Goal: Task Accomplishment & Management: Complete application form

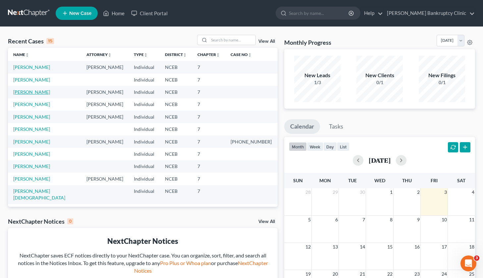
click at [35, 93] on link "[PERSON_NAME]" at bounding box center [31, 92] width 37 height 6
select select "10"
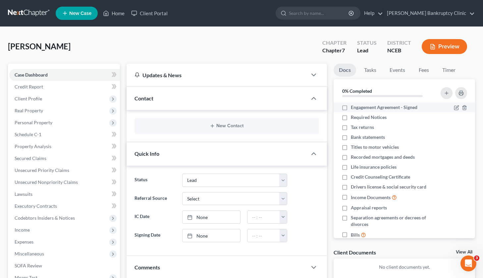
click at [351, 107] on label "Engagement Agreement - Signed" at bounding box center [384, 107] width 67 height 7
click at [353, 107] on input "Engagement Agreement - Signed" at bounding box center [355, 106] width 4 height 4
checkbox input "true"
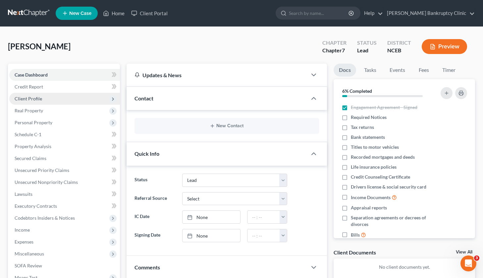
click at [39, 97] on span "Client Profile" at bounding box center [28, 99] width 27 height 6
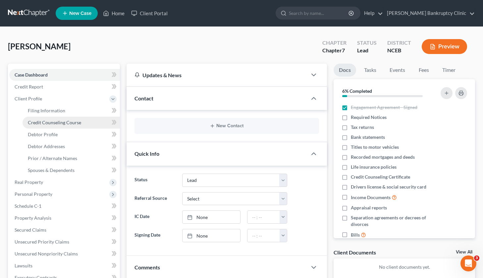
click at [54, 124] on span "Credit Counseling Course" at bounding box center [54, 123] width 53 height 6
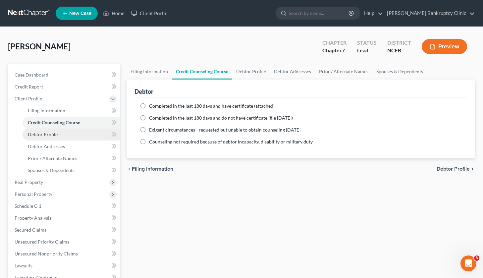
click at [58, 133] on link "Debtor Profile" at bounding box center [71, 134] width 97 height 12
select select "0"
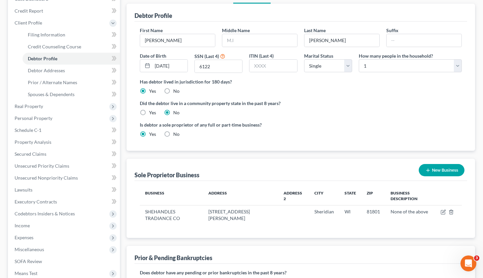
scroll to position [66, 0]
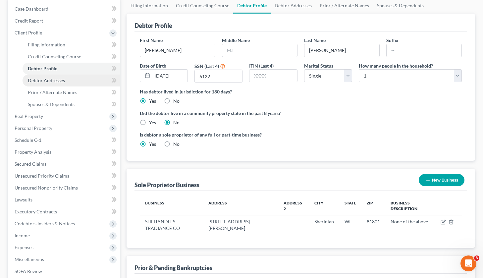
click at [65, 85] on link "Debtor Addresses" at bounding box center [71, 80] width 97 height 12
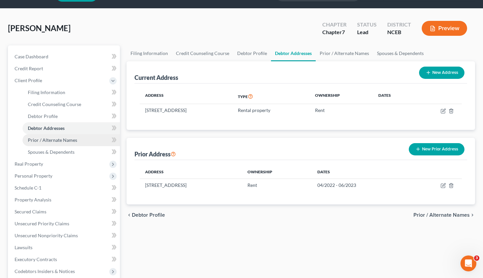
scroll to position [18, 0]
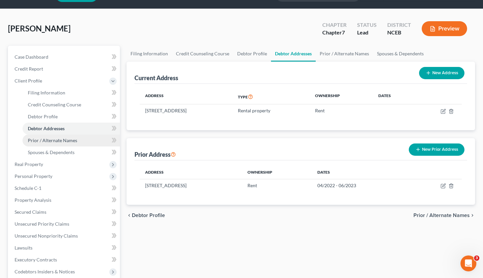
click at [71, 140] on span "Prior / Alternate Names" at bounding box center [52, 140] width 49 height 6
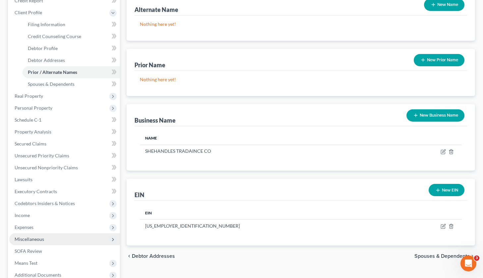
scroll to position [36, 0]
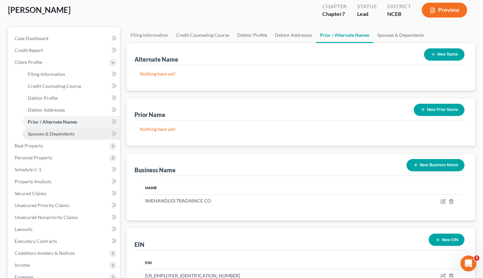
click at [78, 134] on link "Spouses & Dependents" at bounding box center [71, 134] width 97 height 12
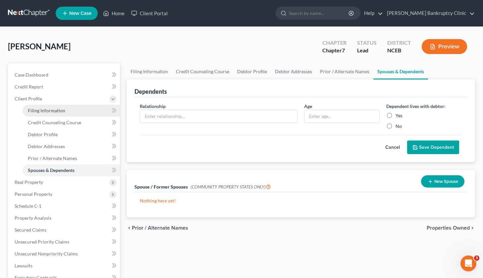
click at [82, 107] on link "Filing Information" at bounding box center [71, 111] width 97 height 12
select select "1"
select select "0"
select select "28"
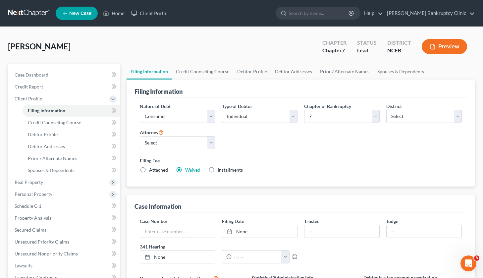
click at [149, 169] on label "Attached" at bounding box center [158, 170] width 19 height 7
click at [152, 169] on input "Attached" at bounding box center [154, 169] width 4 height 4
radio input "true"
radio input "false"
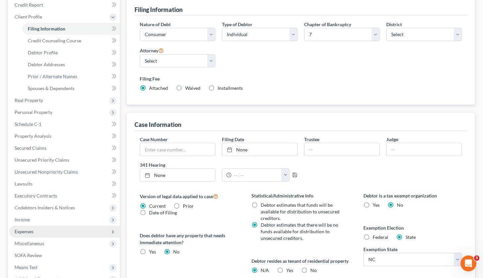
scroll to position [79, 0]
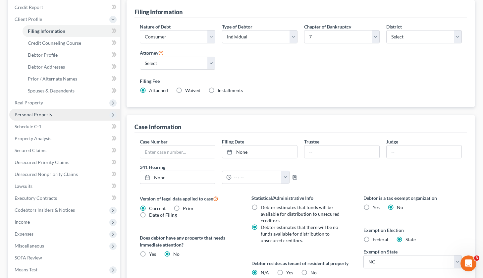
click at [55, 114] on span "Personal Property" at bounding box center [64, 115] width 111 height 12
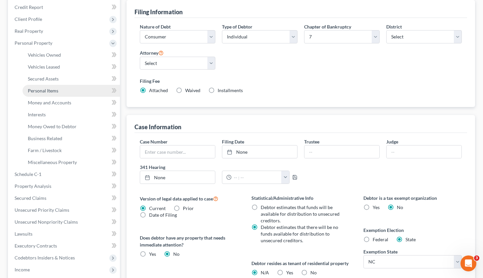
click at [59, 89] on link "Personal Items" at bounding box center [71, 91] width 97 height 12
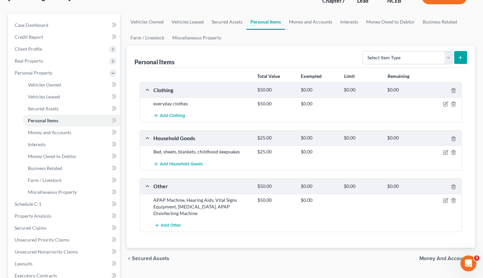
scroll to position [53, 0]
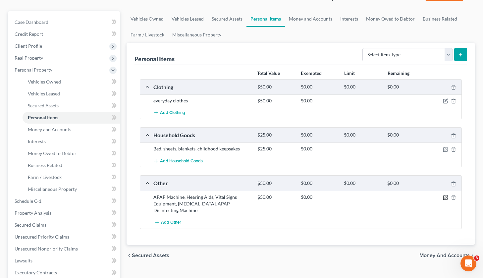
click at [447, 197] on icon "button" at bounding box center [445, 198] width 4 height 4
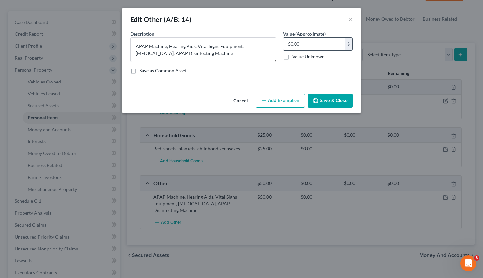
click at [289, 43] on input "50.00" at bounding box center [313, 44] width 61 height 13
type input "150.00"
click at [336, 102] on button "Save & Close" at bounding box center [330, 101] width 45 height 14
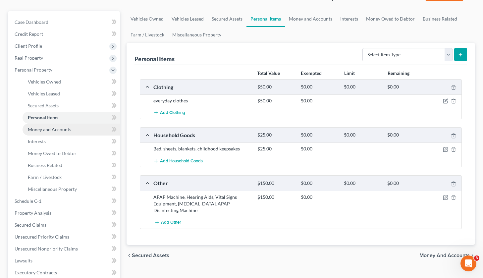
click at [65, 128] on span "Money and Accounts" at bounding box center [49, 129] width 43 height 6
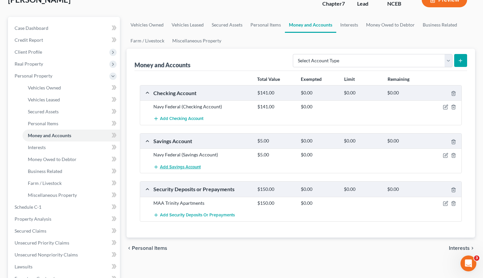
scroll to position [47, 0]
click at [68, 150] on link "Interests" at bounding box center [71, 147] width 97 height 12
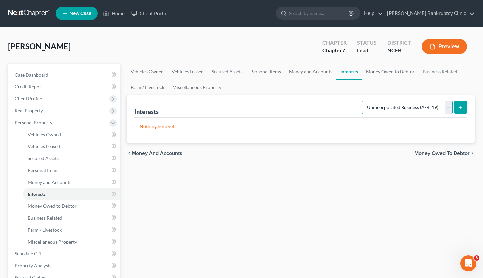
select select "incorporated_business"
click at [458, 109] on icon "submit" at bounding box center [459, 107] width 5 height 5
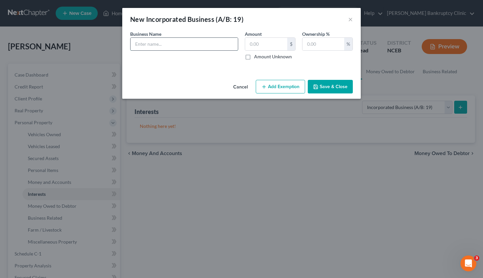
click at [217, 40] on input "text" at bounding box center [183, 44] width 107 height 13
type input "SHEHANDLES TRADIANCE CO"
click at [265, 44] on input "text" at bounding box center [266, 44] width 42 height 13
type input "0"
click at [309, 46] on input "text" at bounding box center [323, 44] width 42 height 13
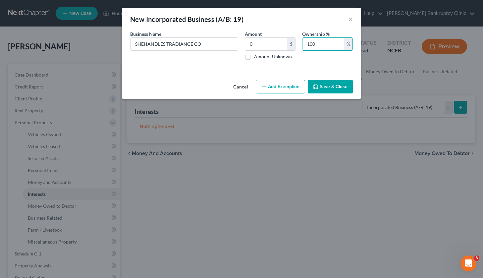
type input "100"
click at [314, 65] on div "Business Name * SHEHANDLES TRADIANCE CO Amount 0 $ Amount Unknown Ownership % 1…" at bounding box center [241, 47] width 229 height 35
click at [323, 87] on button "Save & Close" at bounding box center [330, 87] width 45 height 14
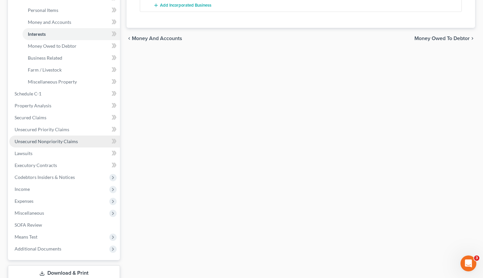
scroll to position [160, 0]
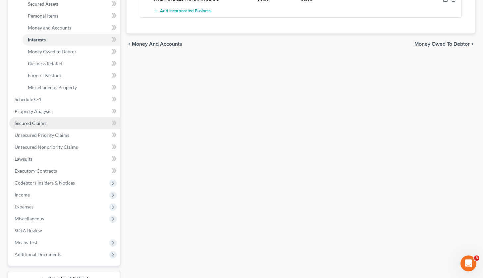
click at [71, 126] on link "Secured Claims" at bounding box center [64, 123] width 111 height 12
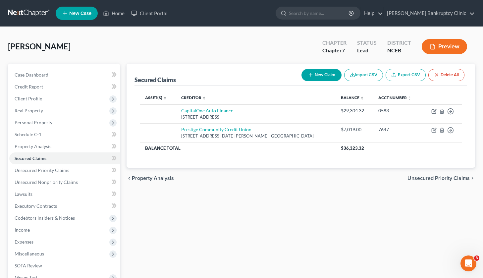
click at [365, 74] on button "Import CSV" at bounding box center [363, 75] width 39 height 12
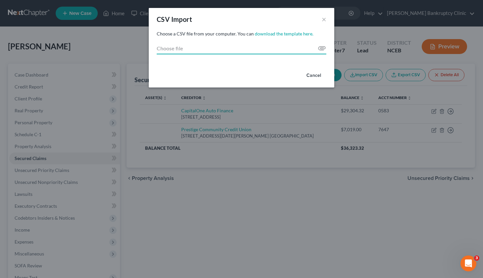
click at [309, 50] on input "Choose file" at bounding box center [241, 48] width 169 height 12
click at [323, 20] on button "×" at bounding box center [323, 19] width 5 height 8
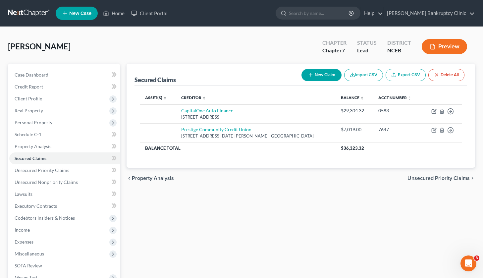
click at [410, 74] on link "Export CSV" at bounding box center [405, 75] width 40 height 12
click at [450, 74] on button "Delete All" at bounding box center [446, 75] width 36 height 12
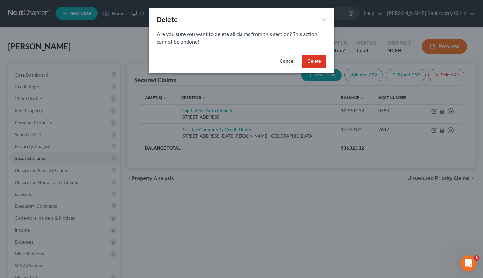
click at [319, 62] on button "Delete" at bounding box center [314, 61] width 24 height 13
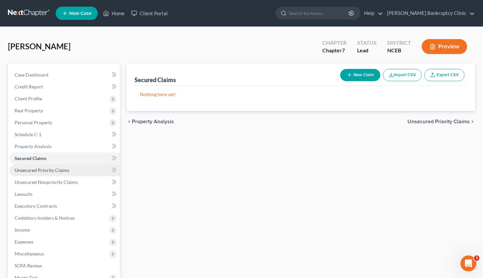
click at [82, 169] on link "Unsecured Priority Claims" at bounding box center [64, 170] width 111 height 12
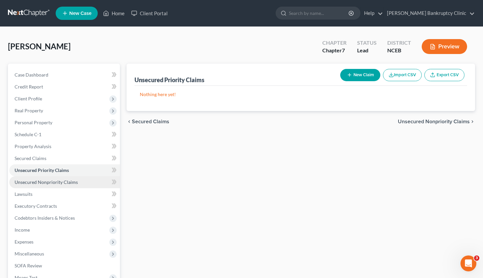
click at [78, 182] on link "Unsecured Nonpriority Claims" at bounding box center [64, 182] width 111 height 12
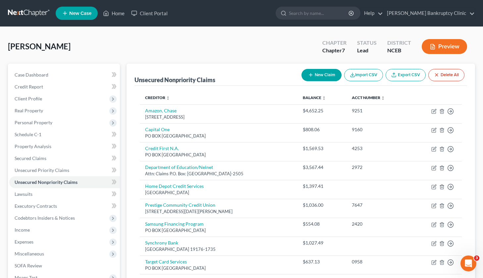
click at [318, 77] on button "New Claim" at bounding box center [321, 75] width 40 height 12
select select "0"
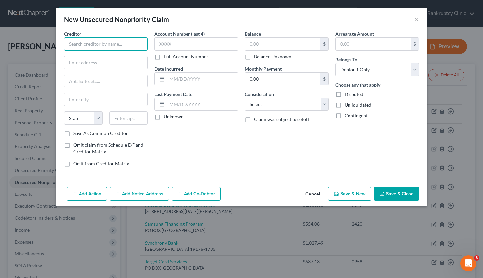
click at [98, 41] on input "text" at bounding box center [106, 43] width 84 height 13
type input "c"
type input "CapitalOne Auto Finance"
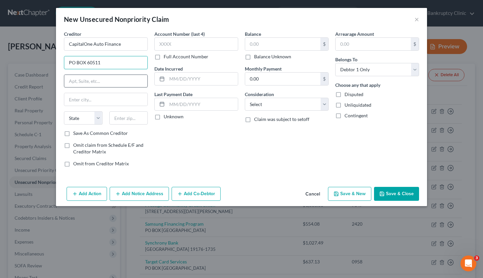
type input "PO BOX 60511"
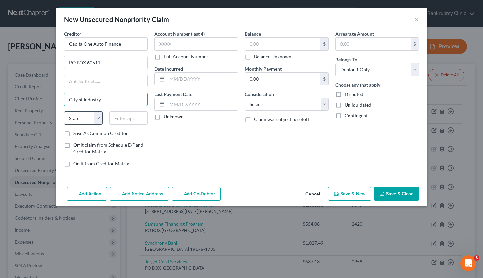
type input "City of Industry"
select select "4"
type input "91716"
type input "City Of Industry"
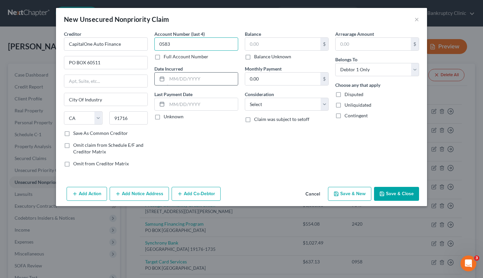
type input "0583"
click at [182, 76] on input "text" at bounding box center [202, 78] width 71 height 13
type input "[DATE]"
click at [216, 134] on div "Account Number (last 4) 0583 Full Account Number Date Incurred [DATE] Last Paym…" at bounding box center [196, 101] width 90 height 142
click at [83, 189] on button "Add Action" at bounding box center [87, 194] width 40 height 14
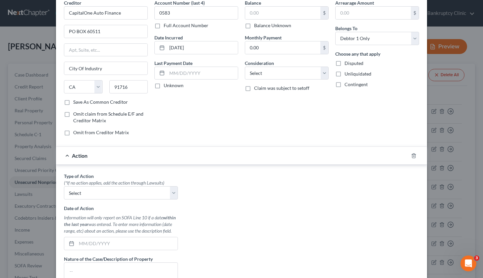
scroll to position [33, 0]
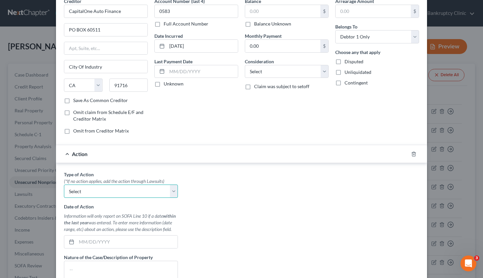
select select "0"
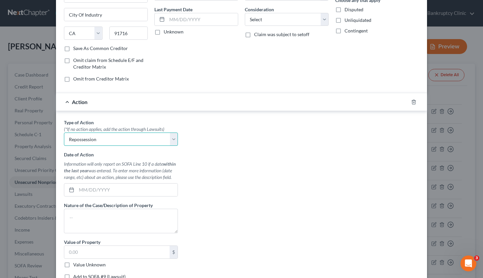
scroll to position [86, 0]
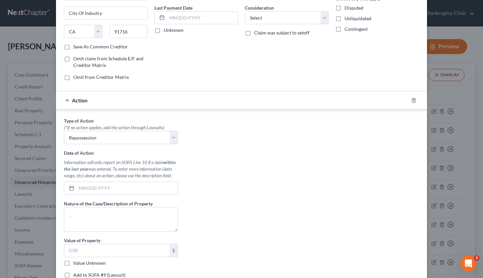
click at [37, 1] on div "New Unsecured Nonpriority Claim × Creditor * CapitalOne Auto Finance PO BOX 605…" at bounding box center [241, 139] width 483 height 278
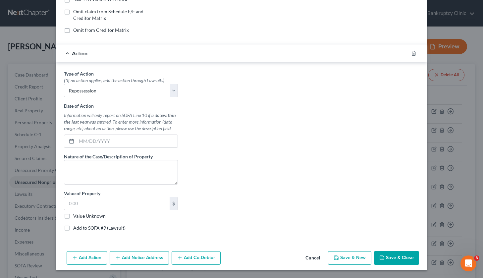
scroll to position [133, 0]
click at [391, 259] on button "Save & Close" at bounding box center [396, 258] width 45 height 14
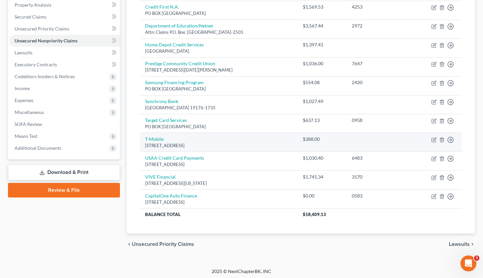
scroll to position [141, 0]
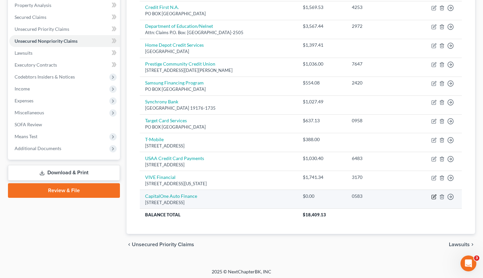
click at [434, 194] on icon "button" at bounding box center [433, 196] width 5 height 5
select select "4"
select select "0"
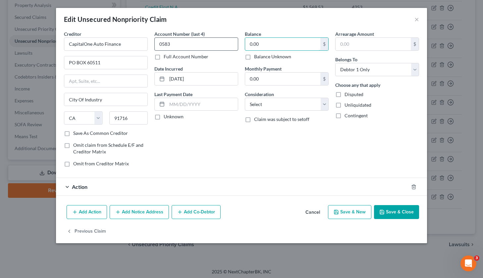
drag, startPoint x: 268, startPoint y: 44, endPoint x: 235, endPoint y: 45, distance: 32.5
click at [235, 45] on div "Creditor * CapitalOne Auto Finance PO BOX 60511 City Of Industry State [US_STAT…" at bounding box center [241, 101] width 361 height 142
type input "29,304.32"
click at [87, 188] on span "Action" at bounding box center [80, 186] width 16 height 6
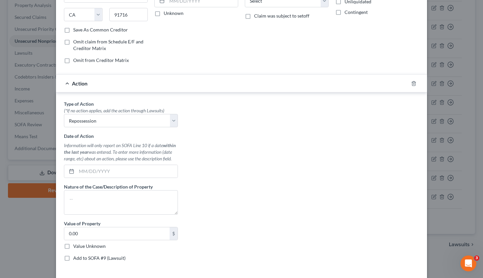
scroll to position [129, 0]
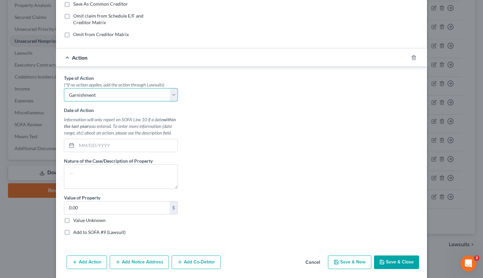
select select "0"
click at [247, 141] on div "Type of Action * (*If no action applies, add the action through Lawsuits) Selec…" at bounding box center [241, 157] width 361 height 166
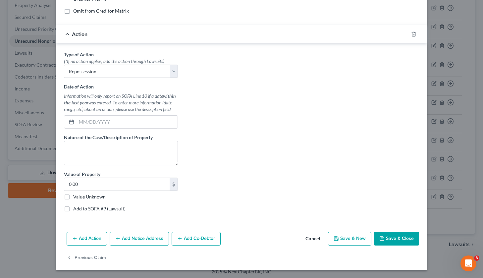
scroll to position [152, 0]
click at [404, 237] on button "Save & Close" at bounding box center [396, 239] width 45 height 14
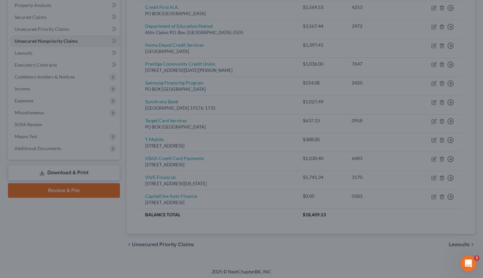
type input "0"
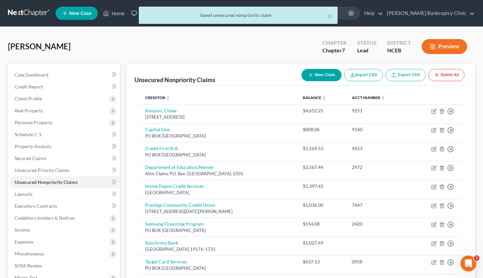
scroll to position [0, 0]
click at [326, 75] on button "New Claim" at bounding box center [321, 75] width 40 height 12
select select "0"
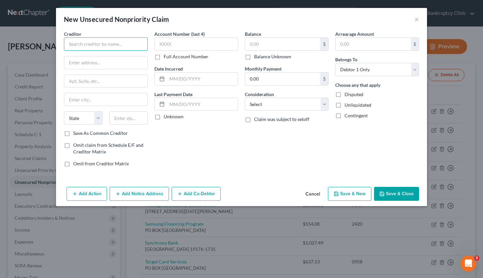
click at [131, 46] on input "text" at bounding box center [106, 43] width 84 height 13
type input "Prestige Community Credit Union"
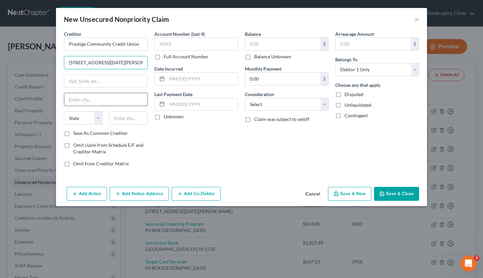
type input "[STREET_ADDRESS][DATE][PERSON_NAME]"
type input "Suite 150"
click at [96, 100] on input "text" at bounding box center [105, 99] width 83 height 13
type input "[GEOGRAPHIC_DATA]"
select select "45"
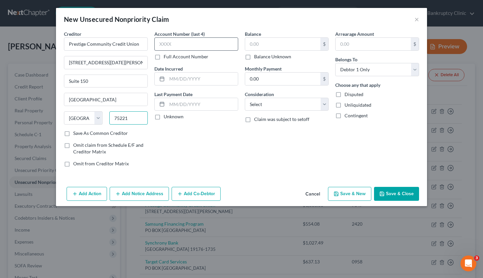
type input "75221"
type input "7647"
click at [253, 48] on input "text" at bounding box center [282, 44] width 75 height 13
type input "7,019"
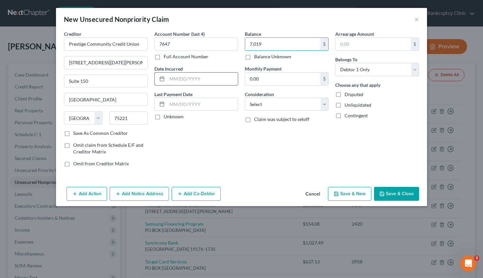
click at [187, 78] on input "text" at bounding box center [202, 78] width 71 height 13
type input "[DATE]"
click at [94, 197] on button "Add Action" at bounding box center [87, 194] width 40 height 14
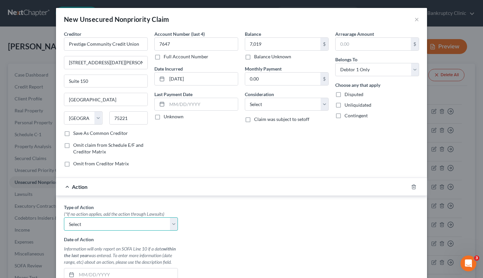
select select "0"
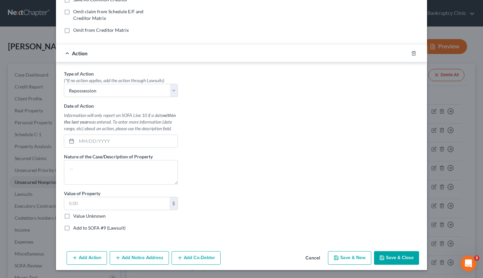
scroll to position [133, 0]
click at [399, 256] on button "Save & Close" at bounding box center [396, 258] width 45 height 14
type input "7,019.00"
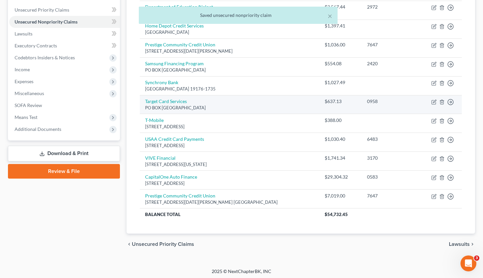
scroll to position [160, 0]
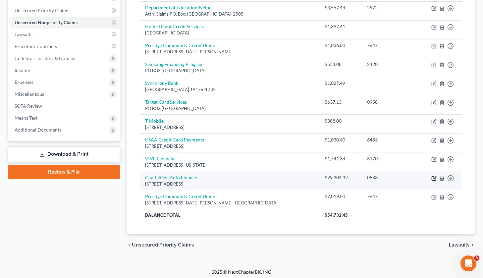
click at [433, 176] on icon "button" at bounding box center [433, 177] width 5 height 5
select select "4"
select select "0"
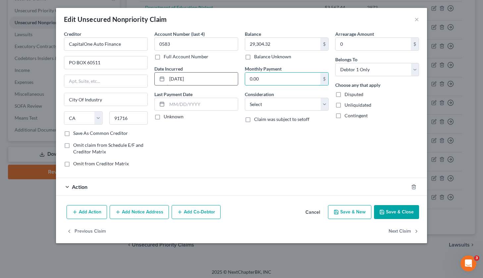
drag, startPoint x: 270, startPoint y: 80, endPoint x: 235, endPoint y: 79, distance: 35.4
click at [235, 79] on div "Creditor * CapitalOne Auto Finance PO BOX 60511 City Of Industry State [US_STAT…" at bounding box center [241, 101] width 361 height 142
type input "766.00"
click at [400, 209] on button "Save & Close" at bounding box center [396, 212] width 45 height 14
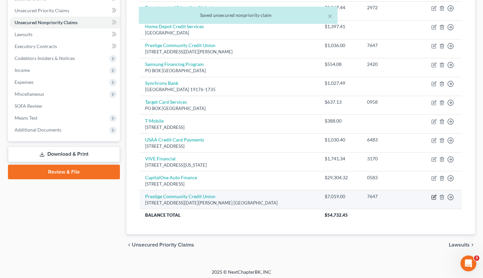
click at [433, 196] on icon "button" at bounding box center [433, 196] width 5 height 5
select select "45"
select select "0"
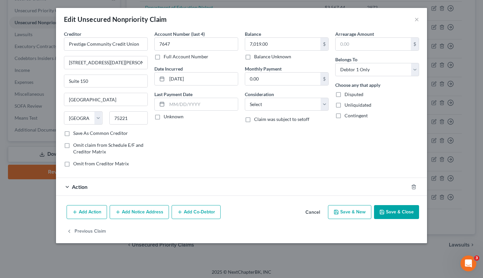
click at [134, 184] on div "Action" at bounding box center [232, 187] width 352 height 18
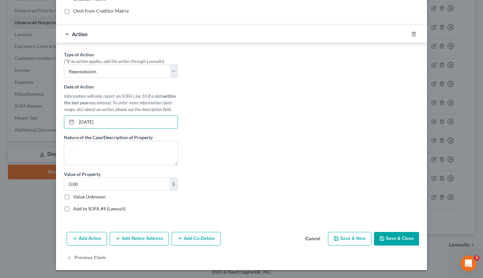
scroll to position [152, 0]
type input "[DATE]"
click at [391, 237] on button "Save & Close" at bounding box center [396, 239] width 45 height 14
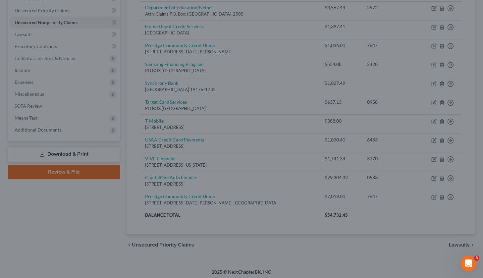
type input "0"
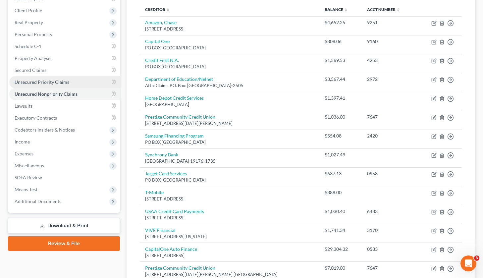
scroll to position [88, 0]
click at [77, 82] on link "Unsecured Priority Claims" at bounding box center [64, 82] width 111 height 12
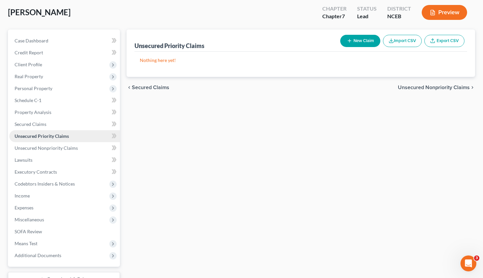
scroll to position [34, 0]
click at [364, 42] on button "New Claim" at bounding box center [360, 40] width 40 height 12
select select "0"
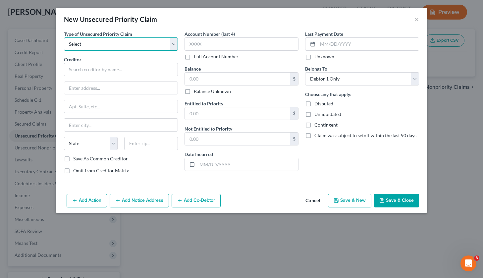
select select "0"
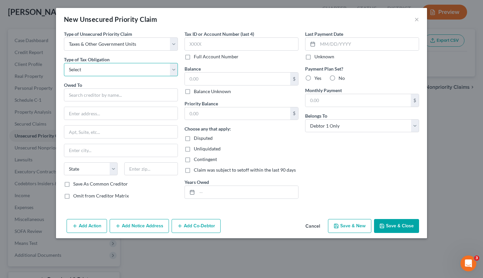
select select "0"
click at [200, 80] on input "text" at bounding box center [237, 78] width 105 height 13
type input "0."
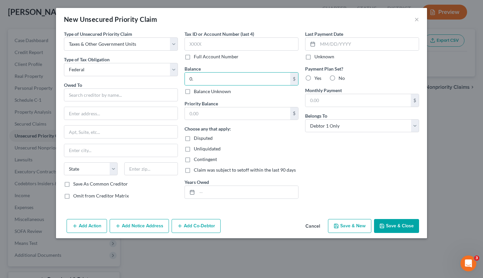
click at [341, 175] on div "Last Payment Date Unknown Payment Plan Set? Yes No Monthly Payment $ Belongs To…" at bounding box center [362, 117] width 120 height 174
click at [405, 226] on button "Save & Close" at bounding box center [396, 226] width 45 height 14
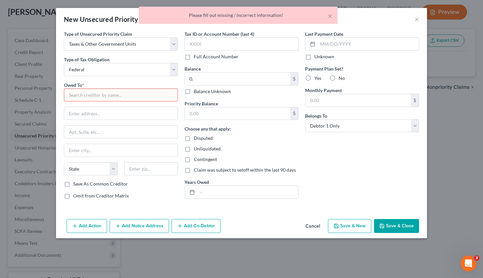
click at [134, 96] on input "text" at bounding box center [121, 94] width 114 height 13
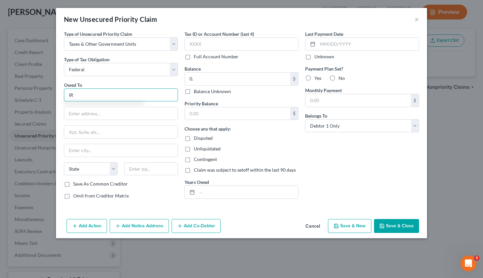
type input "I"
click at [271, 144] on div "Choose any that apply: Disputed Unliquidated Contingent Claim was subject to se…" at bounding box center [241, 149] width 114 height 48
click at [68, 97] on input "NC DOR" at bounding box center [121, 94] width 114 height 13
type input "IRS NC DOR"
click at [399, 226] on button "Save & Close" at bounding box center [396, 226] width 45 height 14
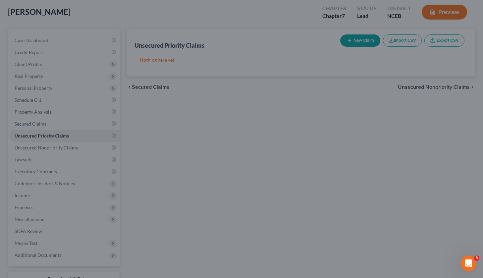
type input "0.00"
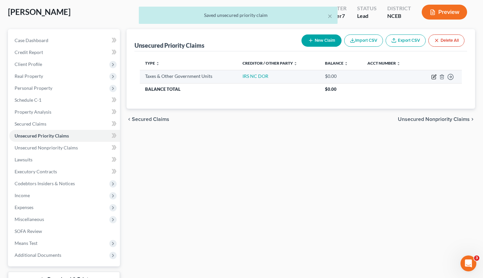
click at [433, 76] on icon "button" at bounding box center [433, 76] width 5 height 5
select select "0"
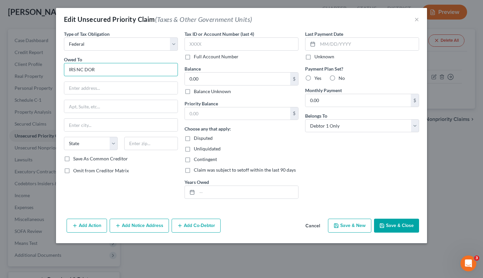
drag, startPoint x: 101, startPoint y: 68, endPoint x: 76, endPoint y: 66, distance: 24.2
click at [76, 66] on input "IRS NC DOR" at bounding box center [121, 69] width 114 height 13
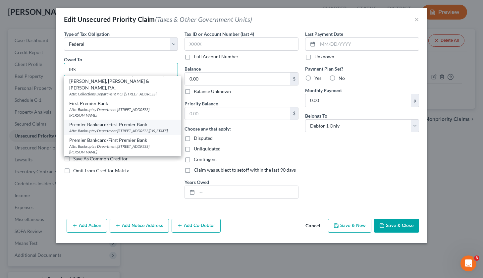
scroll to position [6, 0]
click at [386, 185] on div "Last Payment Date Unknown Payment Plan Set? Yes No Monthly Payment 0.00 $ Belon…" at bounding box center [362, 116] width 120 height 173
type input "IRS"
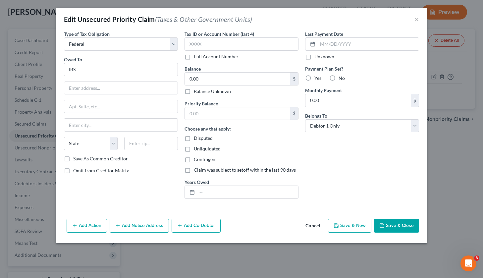
click at [397, 226] on button "Save & Close" at bounding box center [396, 225] width 45 height 14
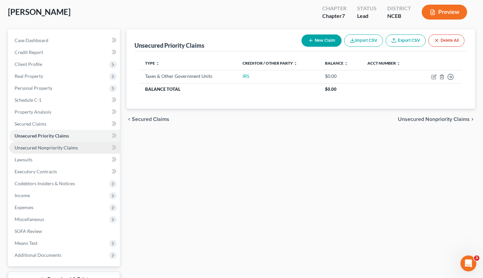
click at [49, 145] on span "Unsecured Nonpriority Claims" at bounding box center [46, 148] width 63 height 6
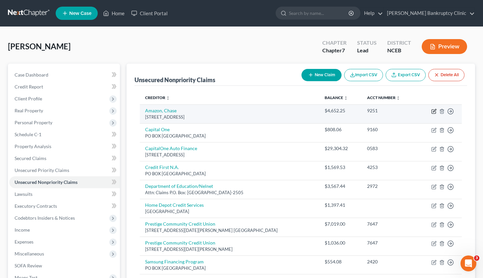
click at [433, 112] on icon "button" at bounding box center [434, 110] width 3 height 3
select select "7"
select select "0"
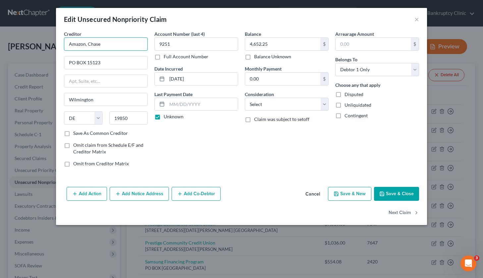
click at [130, 40] on input "Amazon, Chase" at bounding box center [106, 43] width 84 height 13
click at [127, 42] on input "Amazon, Chase" at bounding box center [106, 43] width 84 height 13
type input "Amazon, Chase Bank"
select select "14"
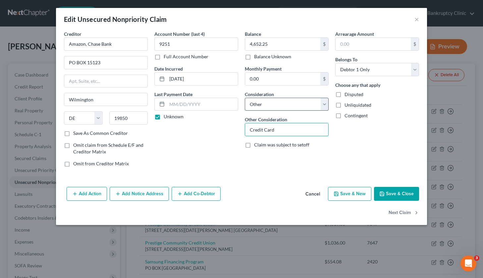
type input "Credit Card"
select select "2"
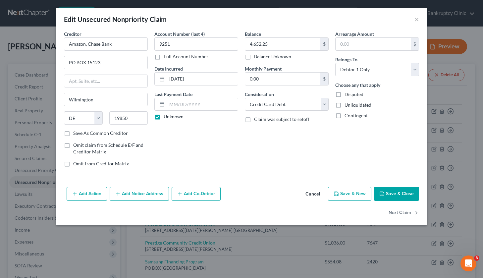
click at [266, 162] on div "Balance 4,652.25 $ Balance Unknown Balance Undetermined 4,652.25 $ Balance Unkn…" at bounding box center [286, 101] width 90 height 142
click at [404, 195] on button "Save & Close" at bounding box center [396, 194] width 45 height 14
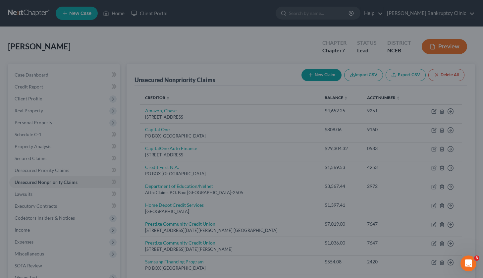
type input "0"
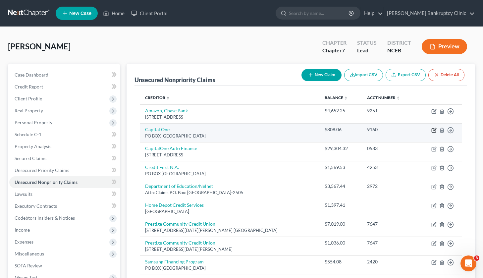
click at [433, 130] on icon "button" at bounding box center [433, 129] width 5 height 5
select select "28"
select select "0"
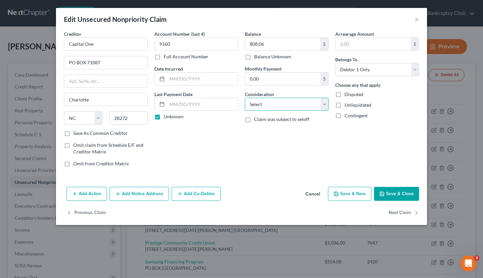
select select "2"
click at [401, 193] on button "Save & Close" at bounding box center [396, 194] width 45 height 14
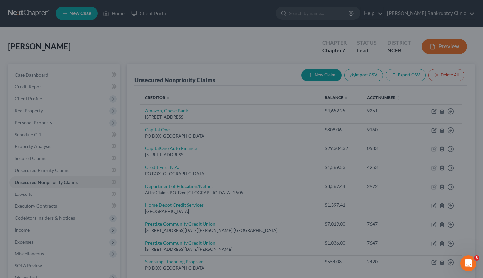
type input "0"
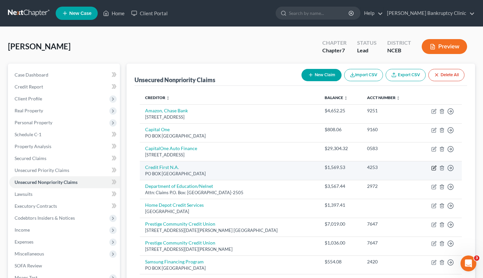
click at [435, 167] on icon "button" at bounding box center [433, 167] width 5 height 5
select select "36"
select select "0"
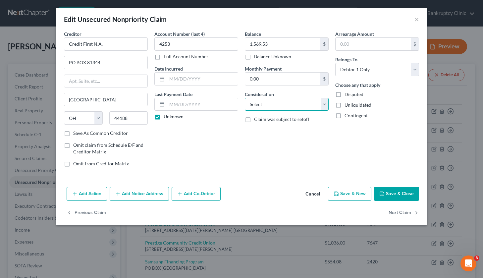
select select "2"
click at [398, 193] on button "Save & Close" at bounding box center [396, 194] width 45 height 14
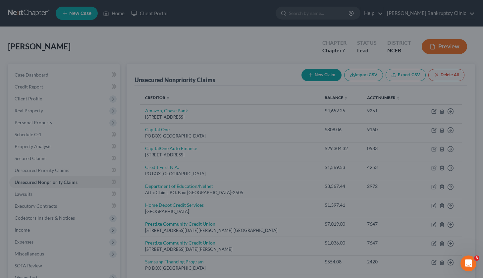
type input "0"
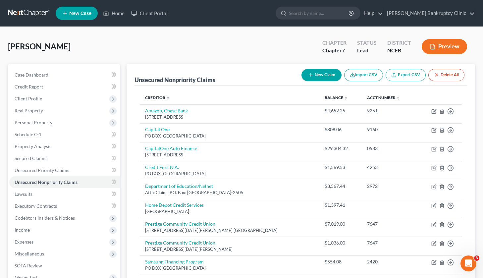
click at [246, 42] on div "[PERSON_NAME] Upgraded Chapter Chapter 7 Status Lead District NCEB Preview" at bounding box center [241, 49] width 467 height 29
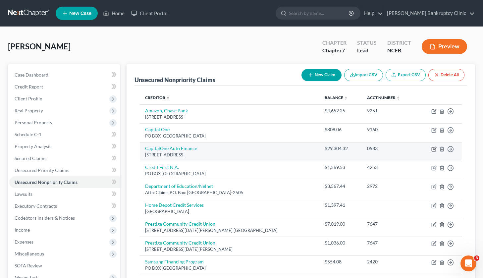
click at [434, 147] on icon "button" at bounding box center [433, 148] width 5 height 5
select select "4"
select select "0"
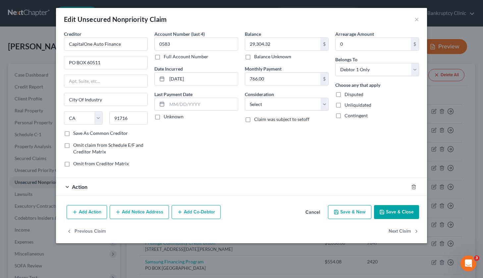
click at [97, 187] on div "Action" at bounding box center [232, 187] width 352 height 18
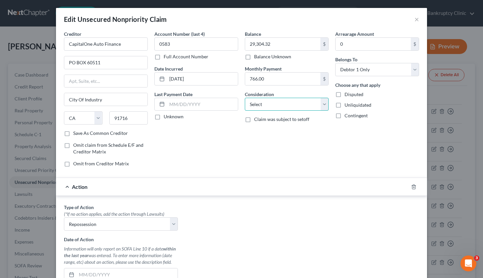
select select "1"
select select
click at [289, 146] on div "Balance 29,304.32 $ Balance Unknown Balance Undetermined 29,304.32 $ Balance Un…" at bounding box center [286, 101] width 90 height 142
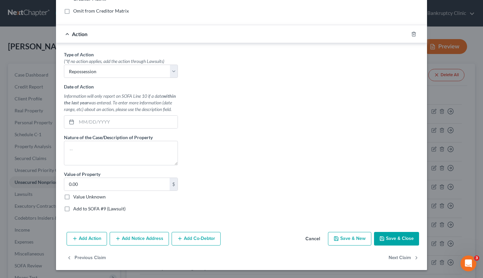
scroll to position [152, 0]
click at [399, 240] on button "Save & Close" at bounding box center [396, 239] width 45 height 14
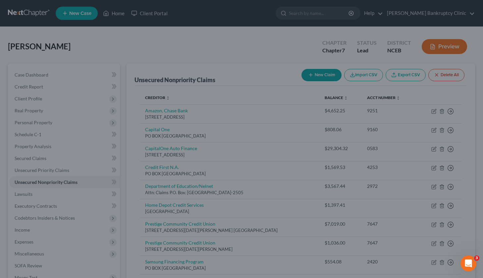
scroll to position [0, 0]
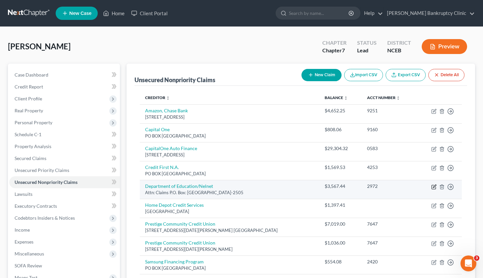
click at [434, 186] on icon "button" at bounding box center [433, 186] width 5 height 5
select select "30"
select select "0"
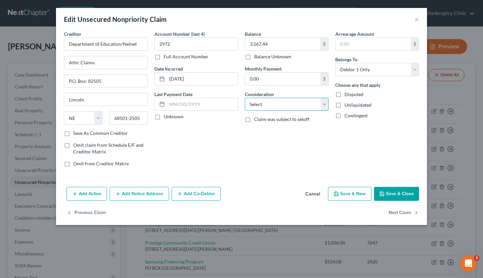
select select "17"
click at [406, 194] on button "Save & Close" at bounding box center [396, 194] width 45 height 14
type input "0"
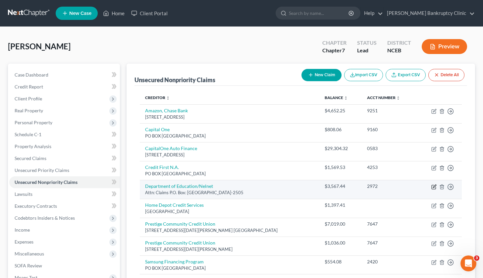
click at [434, 186] on icon "button" at bounding box center [434, 185] width 3 height 3
select select "30"
select select "17"
select select "0"
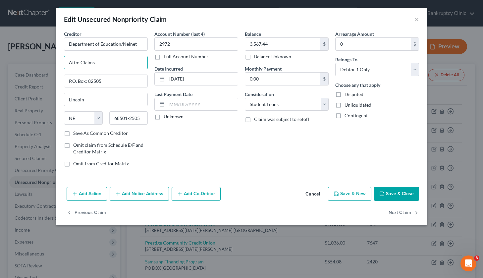
drag, startPoint x: 107, startPoint y: 62, endPoint x: 55, endPoint y: 62, distance: 52.0
click at [55, 62] on div "Edit Unsecured Nonpriority Claim × Creditor * Department of Education/Nelnet At…" at bounding box center [241, 139] width 483 height 278
click at [138, 44] on input "Department of Education/Nelnet" at bounding box center [106, 43] width 84 height 13
drag, startPoint x: 107, startPoint y: 82, endPoint x: 60, endPoint y: 82, distance: 47.0
type input "="
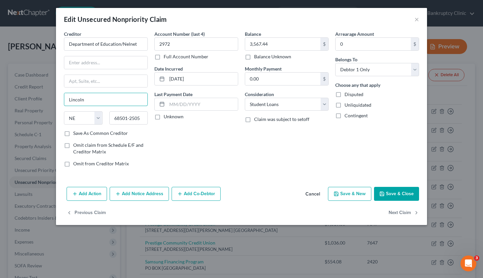
drag, startPoint x: 90, startPoint y: 101, endPoint x: 30, endPoint y: 94, distance: 61.0
drag, startPoint x: 125, startPoint y: 120, endPoint x: 106, endPoint y: 118, distance: 19.6
click at [140, 42] on input "Department of Education/Nelnet" at bounding box center [106, 43] width 84 height 13
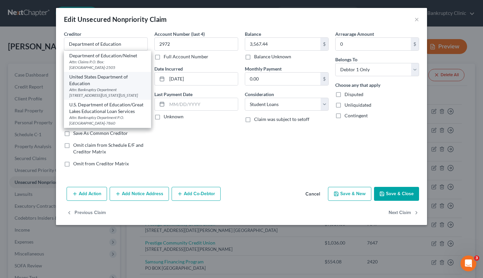
click at [131, 90] on div "Attn: Bankruptcy Department [STREET_ADDRESS][US_STATE][US_STATE]" at bounding box center [107, 92] width 76 height 11
type input "United States Department of Education"
type input "Attn: Bankruptcy Department"
type input "[STREET_ADDRESS][US_STATE]"
type input "[US_STATE]"
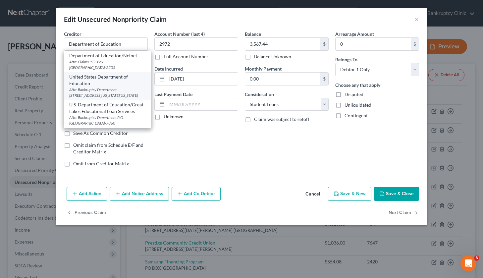
select select "8"
type input "20202"
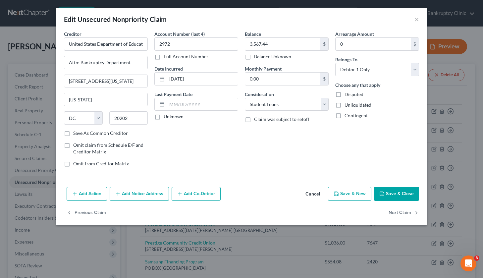
click at [389, 191] on button "Save & Close" at bounding box center [396, 194] width 45 height 14
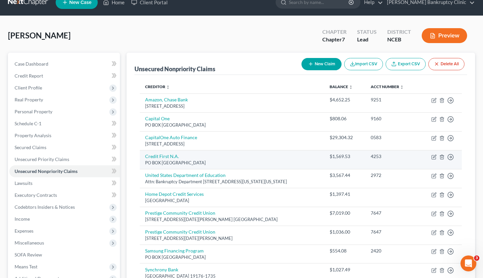
scroll to position [10, 0]
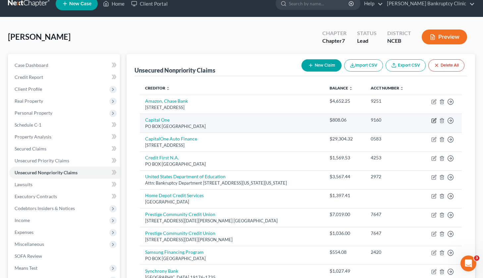
click at [434, 120] on icon "button" at bounding box center [433, 120] width 5 height 5
select select "28"
select select "2"
select select "0"
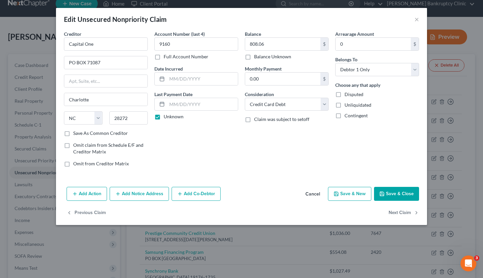
click at [401, 192] on button "Save & Close" at bounding box center [396, 194] width 45 height 14
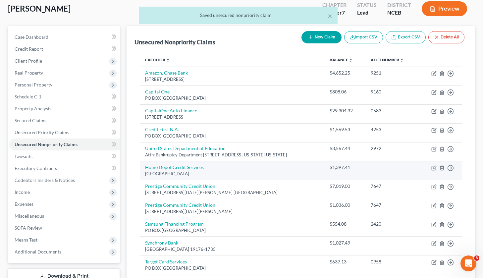
scroll to position [38, 0]
click at [434, 167] on icon "button" at bounding box center [433, 167] width 5 height 5
select select "39"
select select "0"
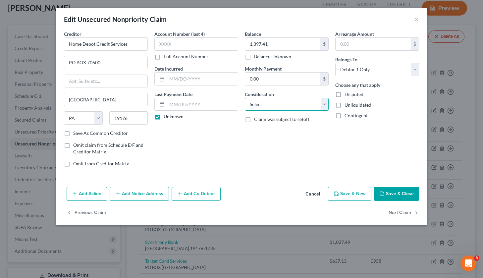
select select "2"
click at [402, 197] on button "Save & Close" at bounding box center [396, 194] width 45 height 14
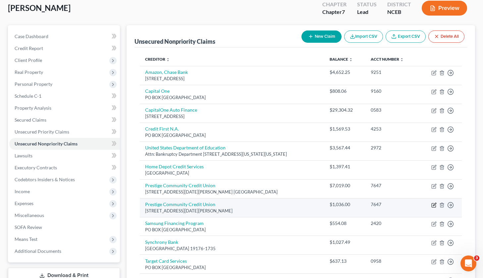
click at [435, 203] on icon "button" at bounding box center [434, 204] width 3 height 3
select select "45"
select select "0"
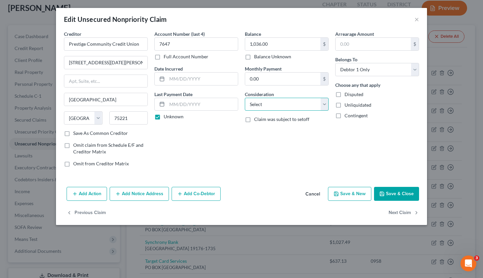
select select "2"
click at [80, 195] on button "Add Action" at bounding box center [87, 194] width 40 height 14
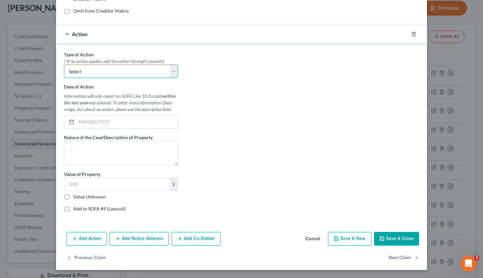
scroll to position [152, 0]
click at [392, 234] on button "Save & Close" at bounding box center [396, 239] width 45 height 14
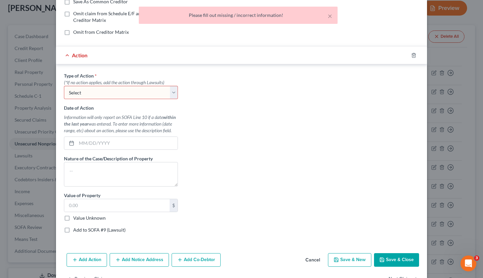
scroll to position [128, 0]
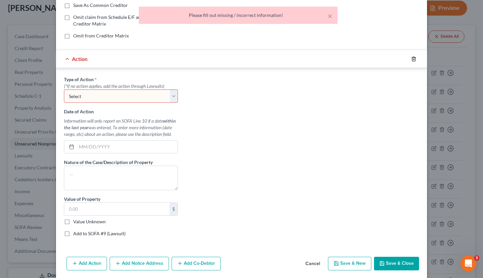
click at [414, 58] on icon "button" at bounding box center [413, 58] width 5 height 5
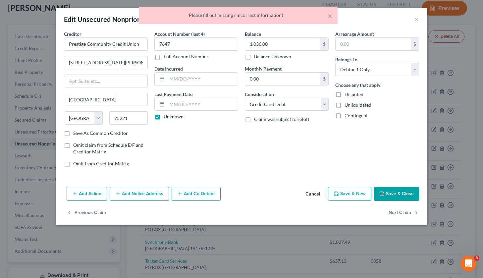
click at [391, 190] on button "Save & Close" at bounding box center [396, 194] width 45 height 14
type input "0"
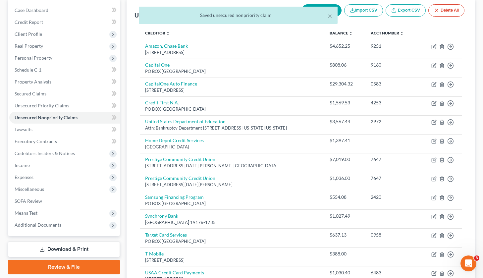
scroll to position [68, 0]
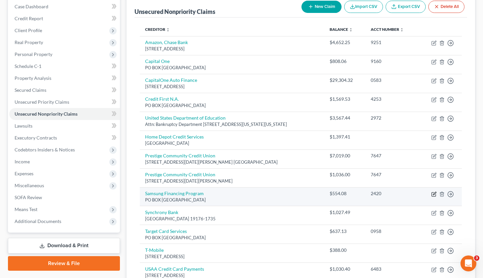
click at [434, 192] on icon "button" at bounding box center [433, 193] width 5 height 5
select select "42"
select select "0"
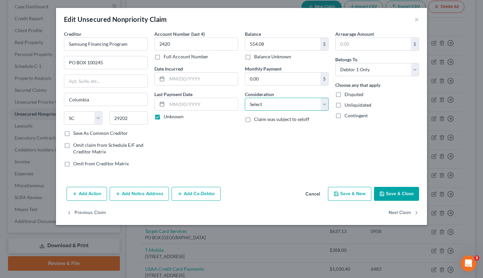
select select "2"
click at [395, 191] on button "Save & Close" at bounding box center [396, 194] width 45 height 14
type input "0"
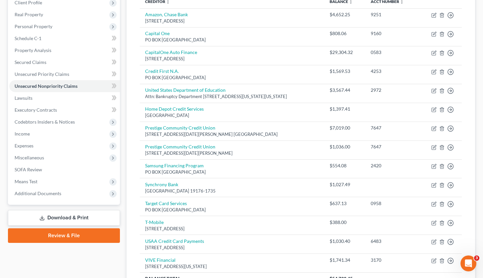
scroll to position [98, 0]
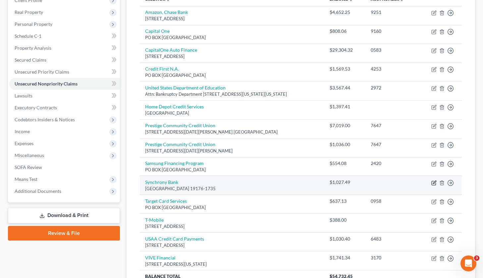
click at [432, 181] on icon "button" at bounding box center [433, 183] width 4 height 4
select select "39"
select select "0"
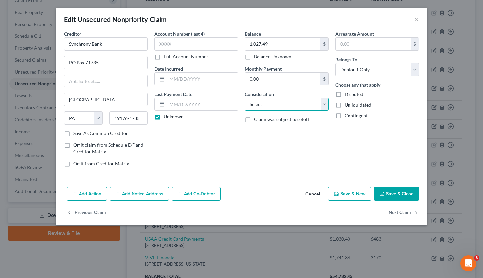
select select "2"
click at [401, 194] on button "Save & Close" at bounding box center [396, 194] width 45 height 14
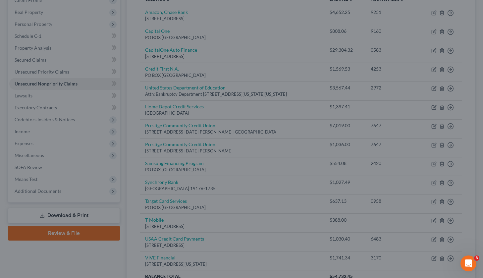
type input "0"
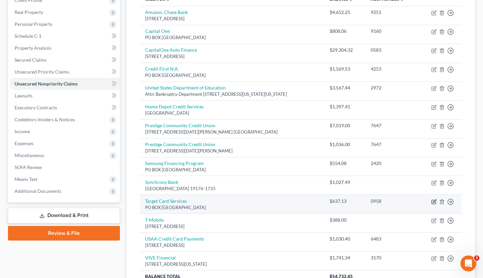
click at [435, 200] on icon "button" at bounding box center [433, 201] width 5 height 5
select select "45"
select select "0"
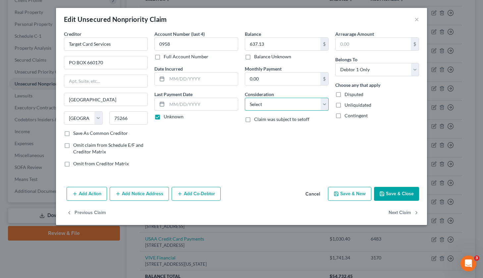
select select "2"
click at [388, 193] on button "Save & Close" at bounding box center [396, 194] width 45 height 14
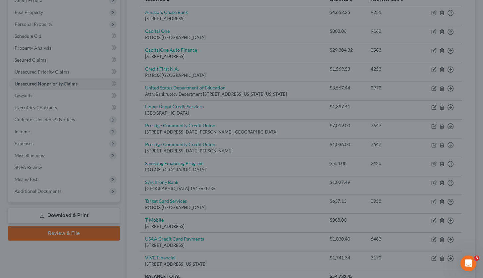
type input "0"
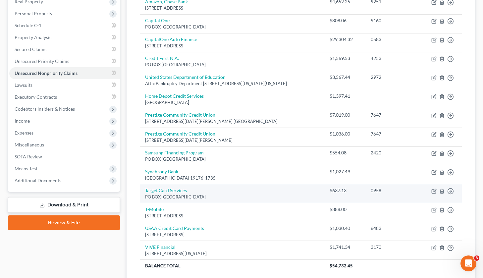
scroll to position [113, 0]
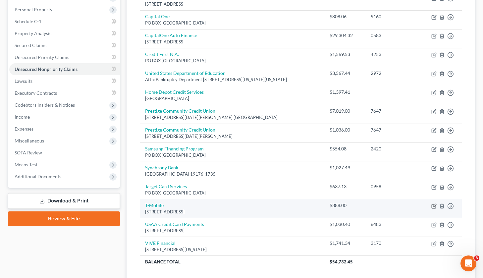
click at [435, 204] on icon "button" at bounding box center [433, 205] width 5 height 5
select select "50"
select select "0"
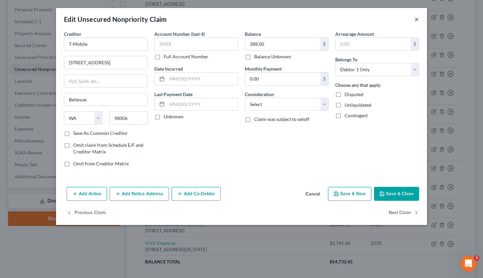
click at [417, 21] on button "×" at bounding box center [416, 19] width 5 height 8
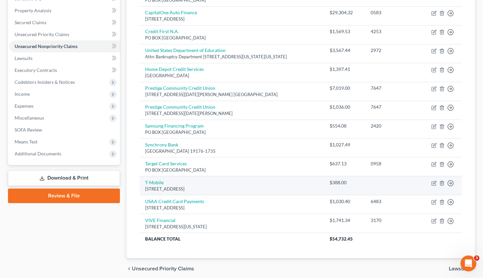
scroll to position [143, 0]
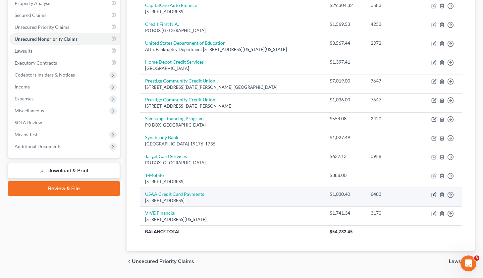
click at [434, 192] on icon "button" at bounding box center [434, 193] width 3 height 3
select select "14"
select select "0"
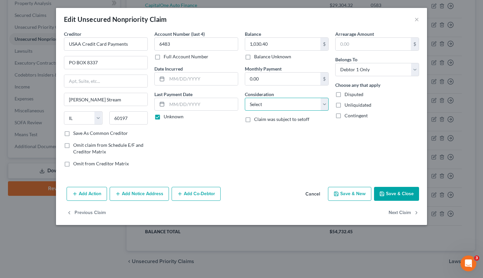
select select "2"
click at [390, 196] on button "Save & Close" at bounding box center [396, 194] width 45 height 14
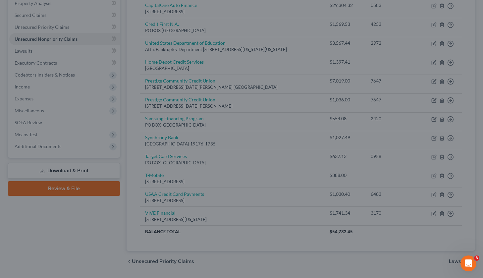
type input "0"
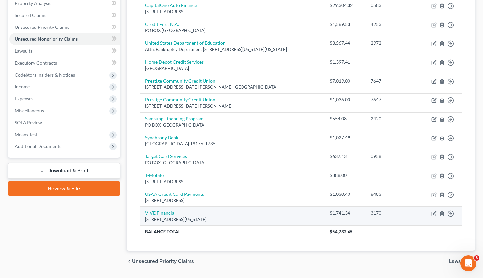
click at [434, 207] on td "Move to D Move to E Move to G Move to Notice Only" at bounding box center [439, 216] width 43 height 19
click at [433, 212] on icon "button" at bounding box center [433, 213] width 5 height 5
select select "37"
select select "0"
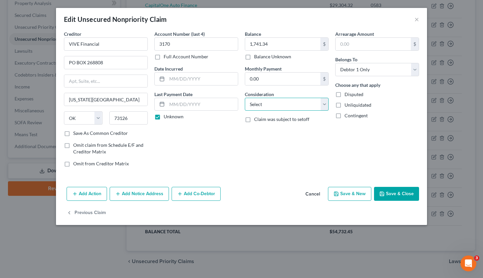
select select "2"
click at [393, 198] on button "Save & Close" at bounding box center [396, 194] width 45 height 14
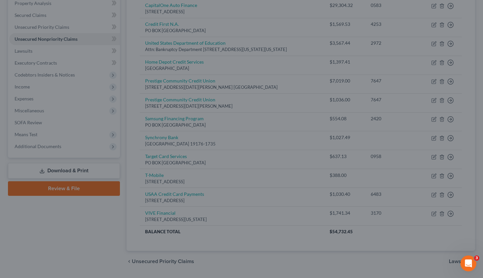
type input "0"
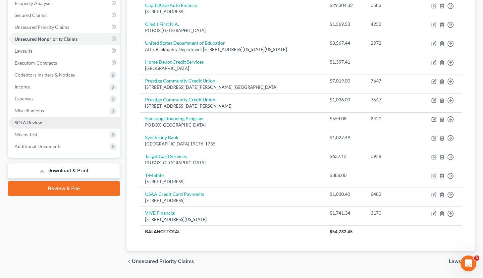
click at [38, 123] on span "SOFA Review" at bounding box center [28, 123] width 27 height 6
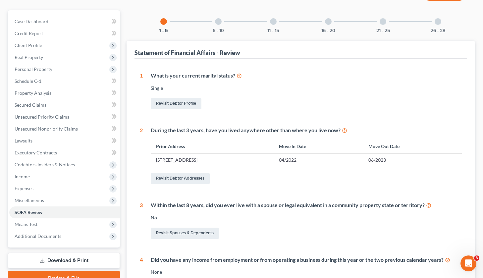
scroll to position [21, 0]
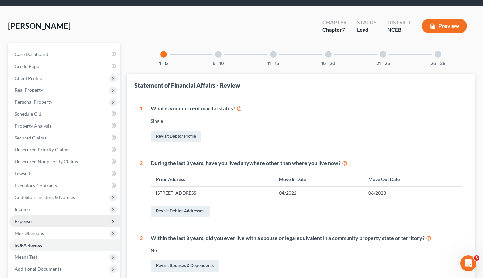
click at [36, 219] on span "Expenses" at bounding box center [64, 221] width 111 height 12
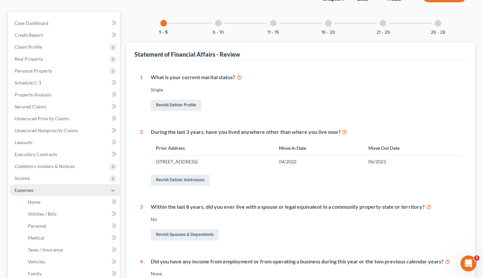
scroll to position [90, 0]
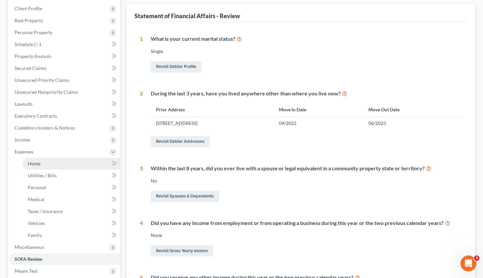
click at [43, 166] on link "Home" at bounding box center [71, 164] width 97 height 12
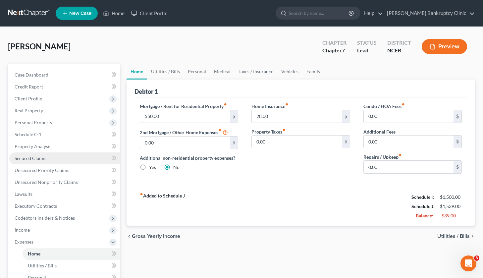
click at [44, 161] on link "Secured Claims" at bounding box center [64, 158] width 111 height 12
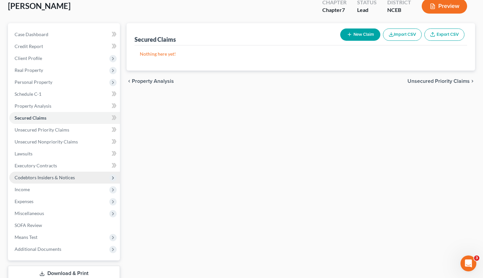
scroll to position [41, 0]
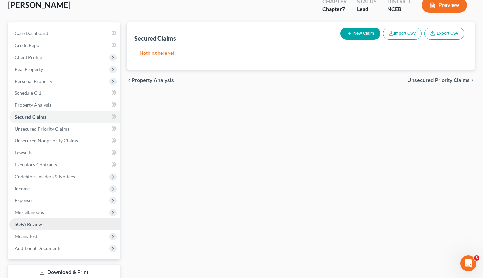
click at [35, 226] on span "SOFA Review" at bounding box center [28, 224] width 27 height 6
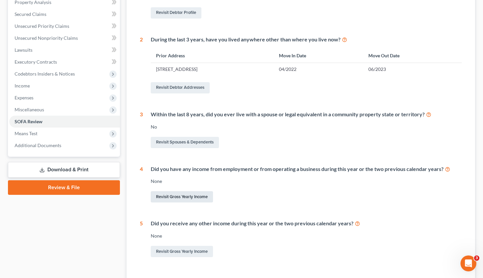
scroll to position [145, 0]
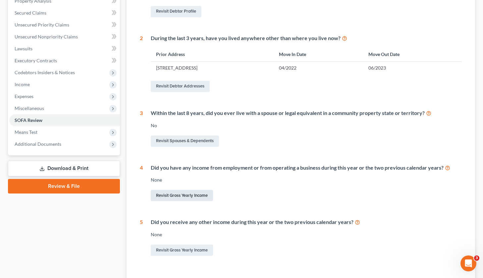
click at [166, 195] on link "Revisit Gross Yearly Income" at bounding box center [182, 195] width 62 height 11
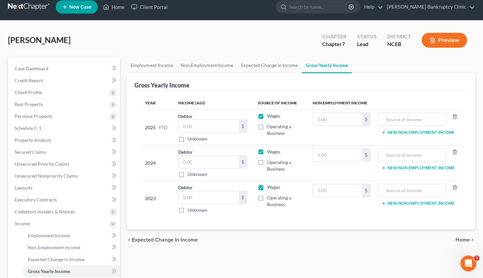
scroll to position [7, 0]
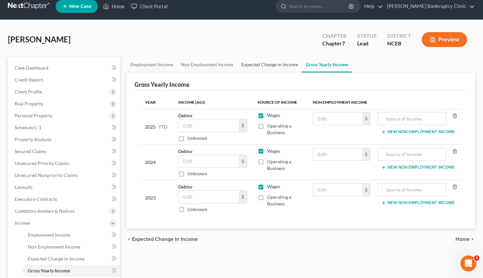
click at [285, 64] on link "Expected Change in Income" at bounding box center [269, 65] width 65 height 16
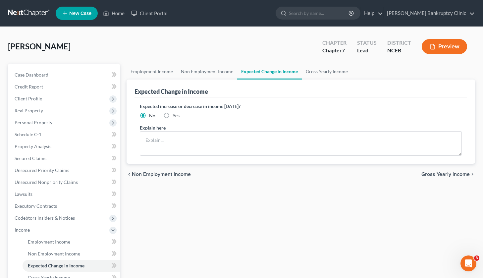
click at [172, 116] on label "Yes" at bounding box center [175, 115] width 7 height 7
click at [175, 116] on input "Yes" at bounding box center [177, 114] width 4 height 4
radio input "true"
click at [195, 72] on link "Non Employment Income" at bounding box center [207, 72] width 60 height 16
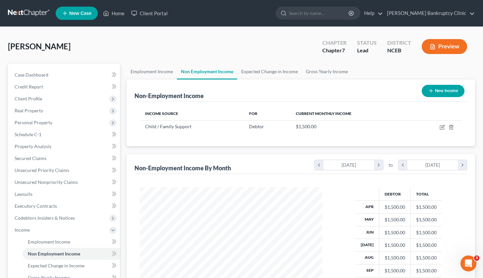
scroll to position [119, 195]
click at [248, 75] on link "Expected Change in Income" at bounding box center [269, 72] width 65 height 16
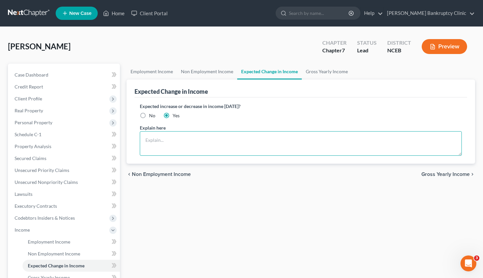
click at [197, 141] on textarea at bounding box center [301, 143] width 322 height 24
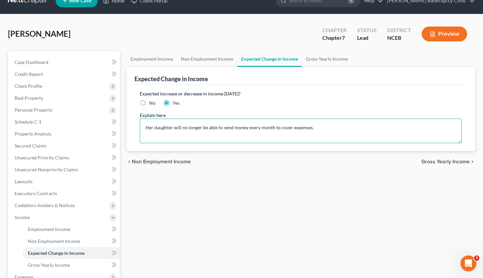
scroll to position [9, 0]
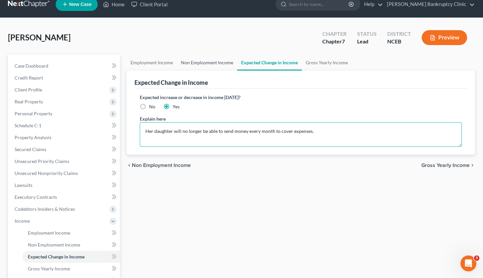
type textarea "Her daughter will no longer be able to send money every month to cover expenses."
click at [212, 59] on link "Non Employment Income" at bounding box center [207, 63] width 60 height 16
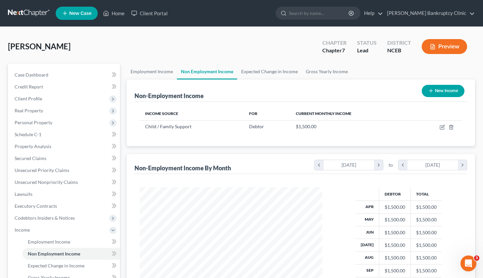
scroll to position [119, 195]
click at [166, 66] on link "Employment Income" at bounding box center [151, 72] width 50 height 16
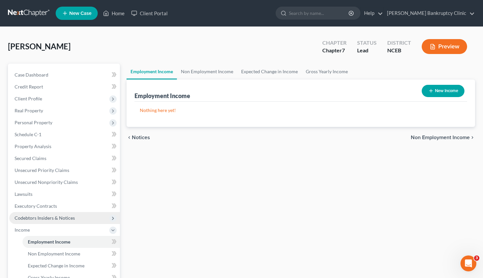
click at [53, 214] on span "Codebtors Insiders & Notices" at bounding box center [64, 218] width 111 height 12
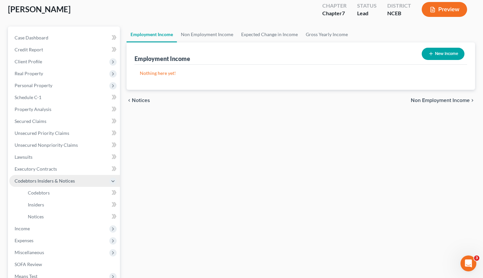
scroll to position [74, 0]
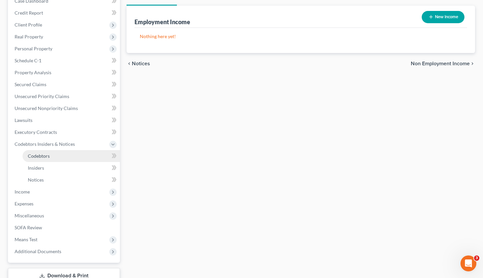
click at [61, 156] on link "Codebtors" at bounding box center [71, 156] width 97 height 12
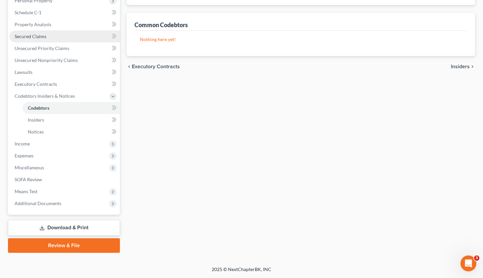
scroll to position [122, 0]
